Goal: Information Seeking & Learning: Check status

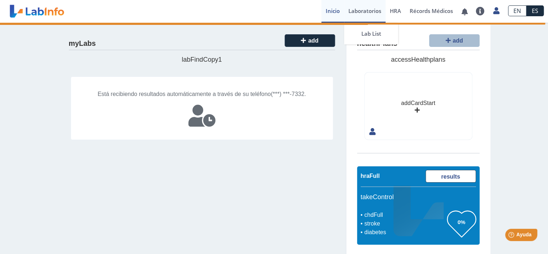
click at [369, 12] on link "Laboratorios" at bounding box center [364, 11] width 41 height 23
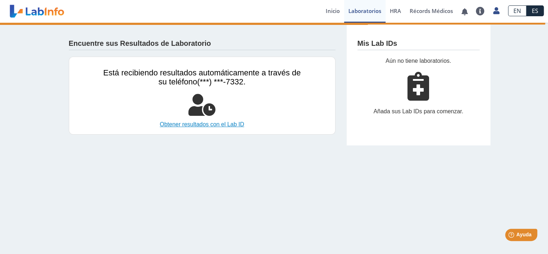
click at [194, 124] on link "Obtener resultados con el Lab ID" at bounding box center [202, 124] width 198 height 9
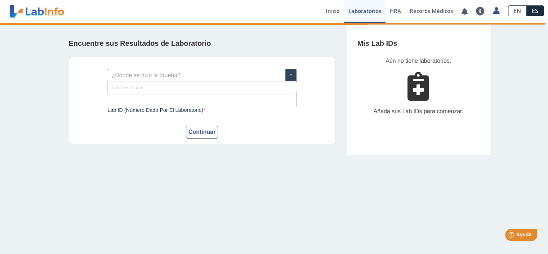
click at [291, 74] on span at bounding box center [291, 75] width 11 height 12
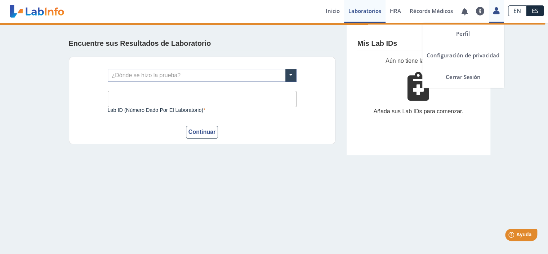
click at [497, 10] on icon at bounding box center [497, 10] width 6 height 5
click at [460, 34] on link "Perfil" at bounding box center [463, 34] width 81 height 22
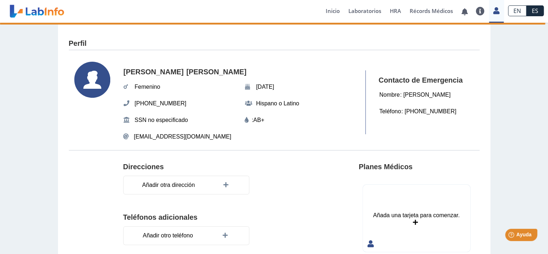
click at [304, 52] on app-profile "Perfil [PERSON_NAME] [DATE][PHONE_NUMBER] Hispano o [DEMOGRAPHIC_DATA] SSN no e…" at bounding box center [274, 212] width 433 height 379
click at [334, 10] on link "Inicio" at bounding box center [333, 11] width 23 height 23
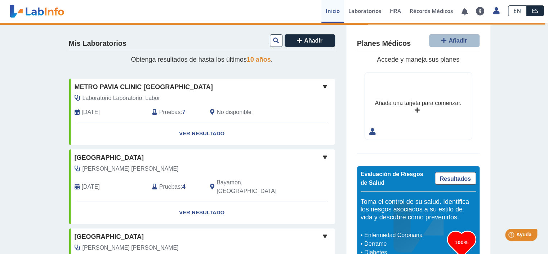
click at [183, 112] on b "7" at bounding box center [183, 112] width 3 height 6
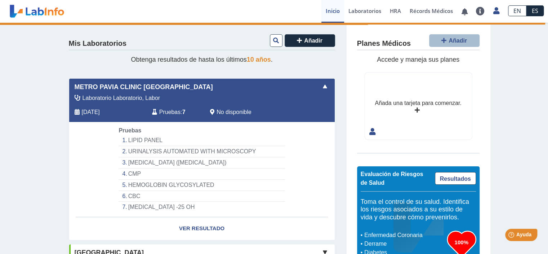
click at [158, 162] on li "[MEDICAL_DATA] ([MEDICAL_DATA])" at bounding box center [202, 162] width 166 height 11
click at [124, 162] on li "[MEDICAL_DATA] ([MEDICAL_DATA])" at bounding box center [202, 162] width 166 height 11
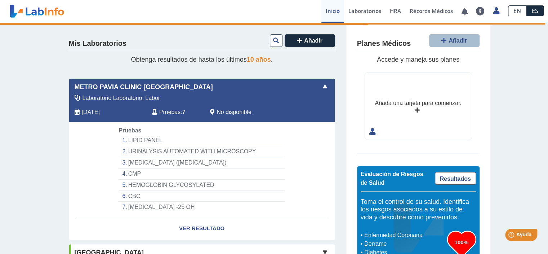
click at [124, 162] on li "[MEDICAL_DATA] ([MEDICAL_DATA])" at bounding box center [202, 162] width 166 height 11
click at [164, 162] on li "VITAMIN B12 ([MEDICAL_DATA])" at bounding box center [202, 162] width 166 height 11
click at [195, 228] on link "Ver Resultado" at bounding box center [202, 228] width 266 height 23
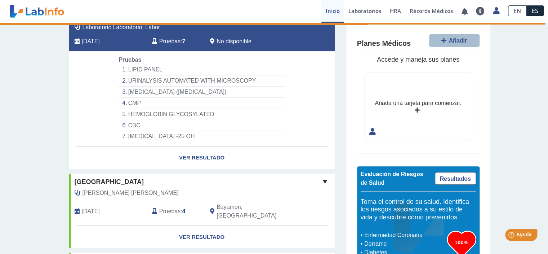
scroll to position [78, 0]
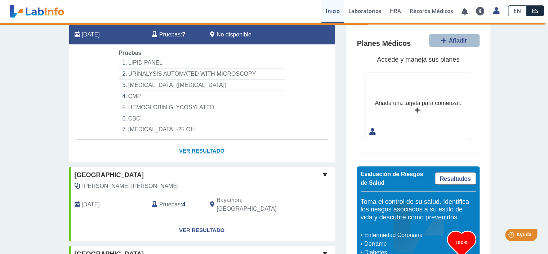
click at [198, 149] on link "Ver Resultado" at bounding box center [202, 151] width 266 height 23
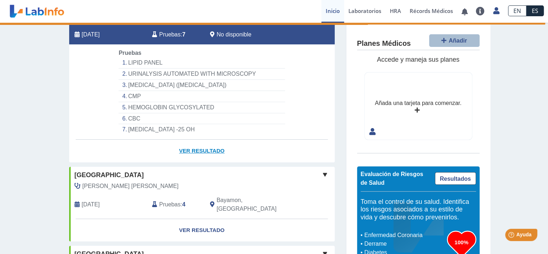
click at [198, 149] on link "Ver Resultado" at bounding box center [202, 151] width 266 height 23
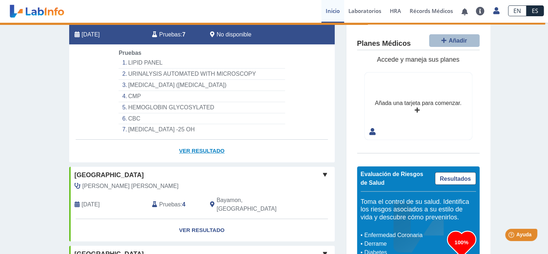
click at [198, 149] on link "Ver Resultado" at bounding box center [202, 151] width 266 height 23
click at [184, 150] on link "Ver Resultado" at bounding box center [202, 151] width 266 height 23
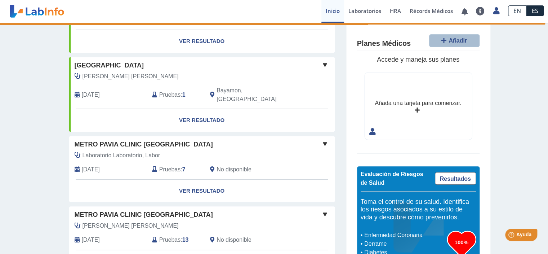
scroll to position [194, 0]
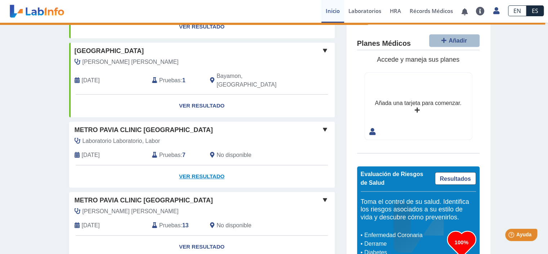
click at [193, 165] on link "Ver Resultado" at bounding box center [202, 176] width 266 height 23
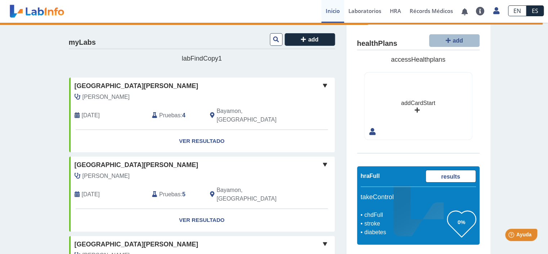
scroll to position [194, 0]
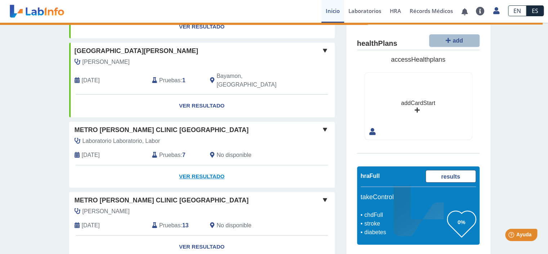
click at [196, 165] on link "Ver Resultado" at bounding box center [202, 176] width 266 height 23
click at [324, 125] on span at bounding box center [325, 129] width 9 height 9
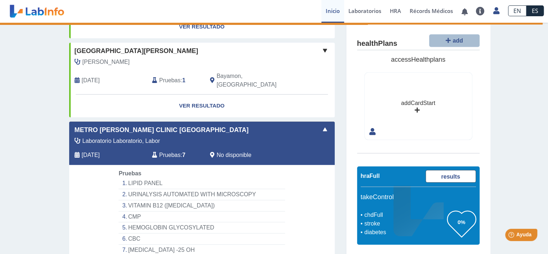
click at [176, 151] on span "Pruebas" at bounding box center [169, 155] width 21 height 9
click at [123, 200] on li "VITAMIN B12 ([MEDICAL_DATA])" at bounding box center [202, 205] width 166 height 11
click at [155, 200] on li "VITAMIN B12 ([MEDICAL_DATA])" at bounding box center [202, 205] width 166 height 11
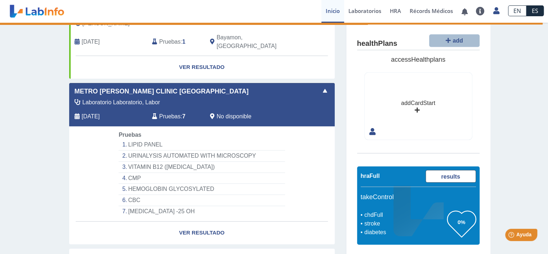
scroll to position [272, 0]
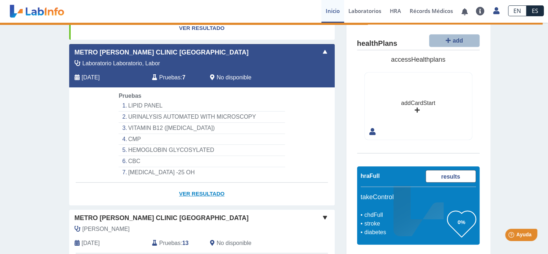
click at [189, 182] on link "Ver Resultado" at bounding box center [202, 193] width 266 height 23
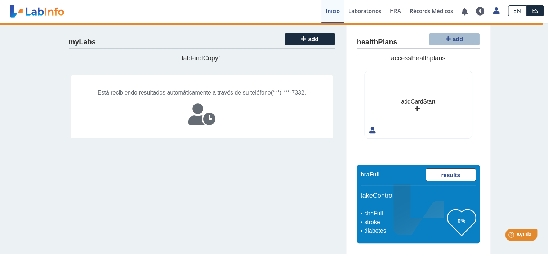
scroll to position [1, 0]
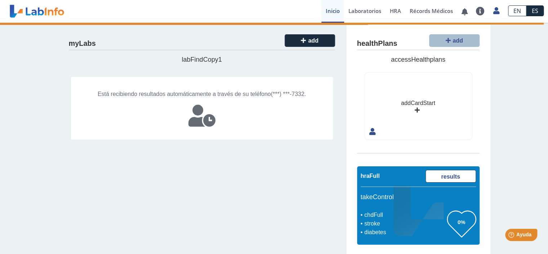
select select "**********"
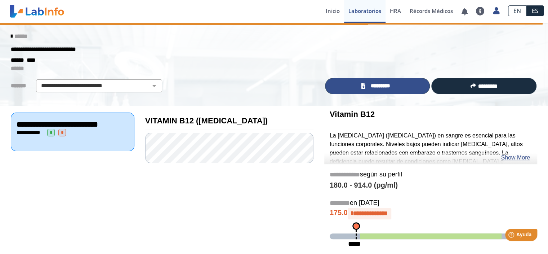
click at [370, 85] on span "*********" at bounding box center [380, 86] width 26 height 8
